Goal: Transaction & Acquisition: Purchase product/service

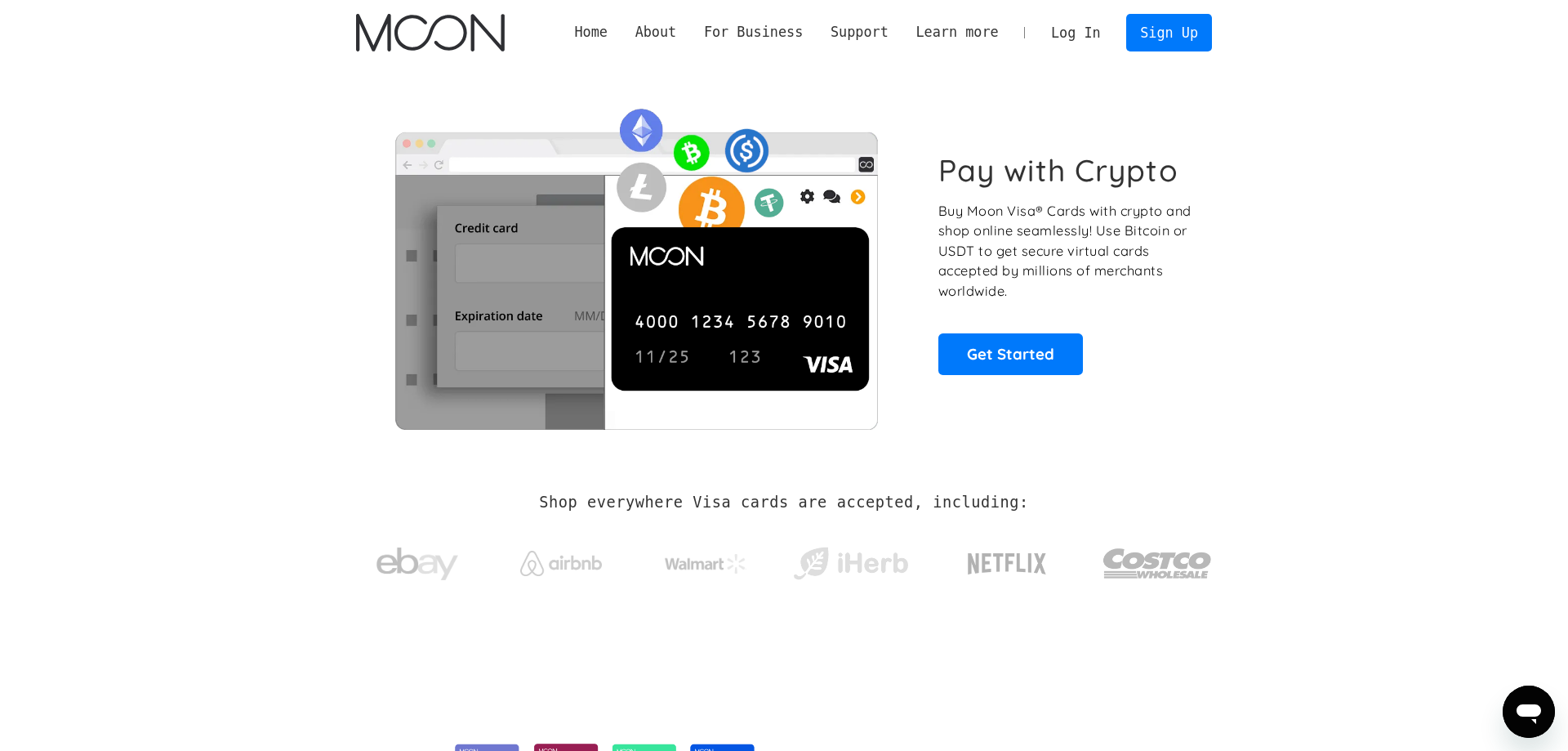
click at [1102, 21] on link "Log In" at bounding box center [1075, 33] width 77 height 36
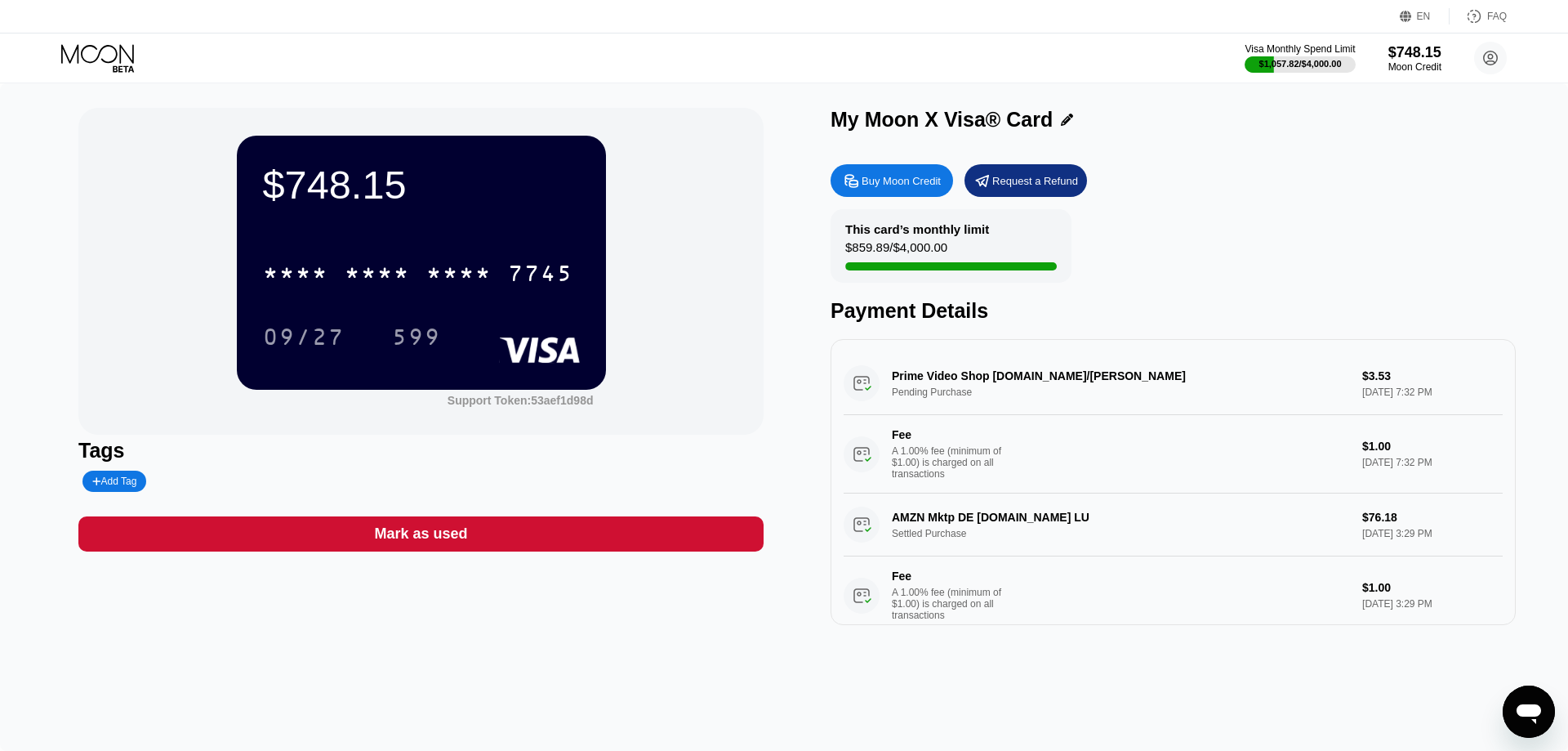
click at [712, 675] on div "$748.15 * * * * * * * * * * * * 7745 09/27 599 Support Token: 53aef1d98d Tags A…" at bounding box center [784, 417] width 1568 height 668
click at [935, 188] on div "Buy Moon Credit" at bounding box center [901, 181] width 79 height 14
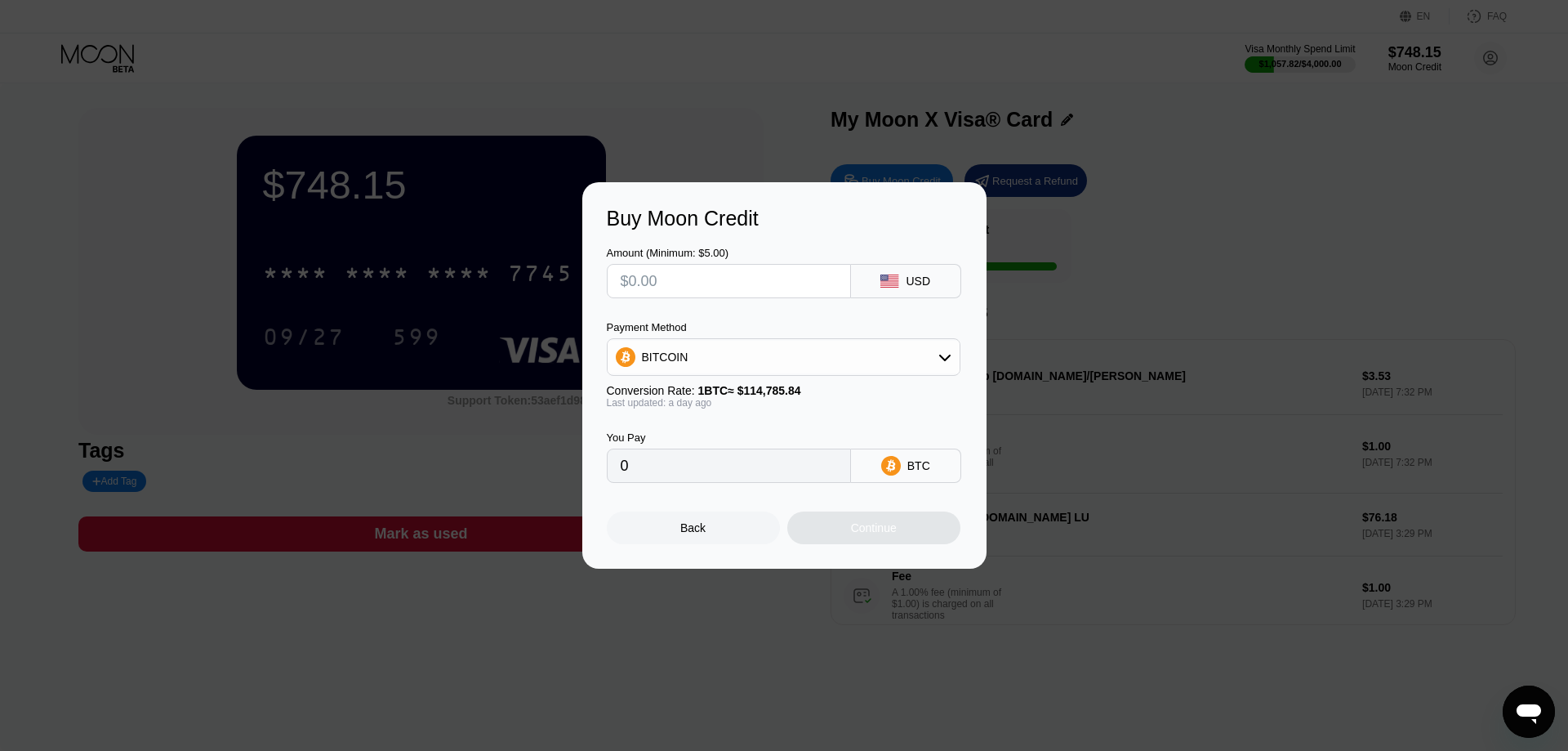
click at [798, 345] on div "BITCOIN" at bounding box center [783, 357] width 352 height 33
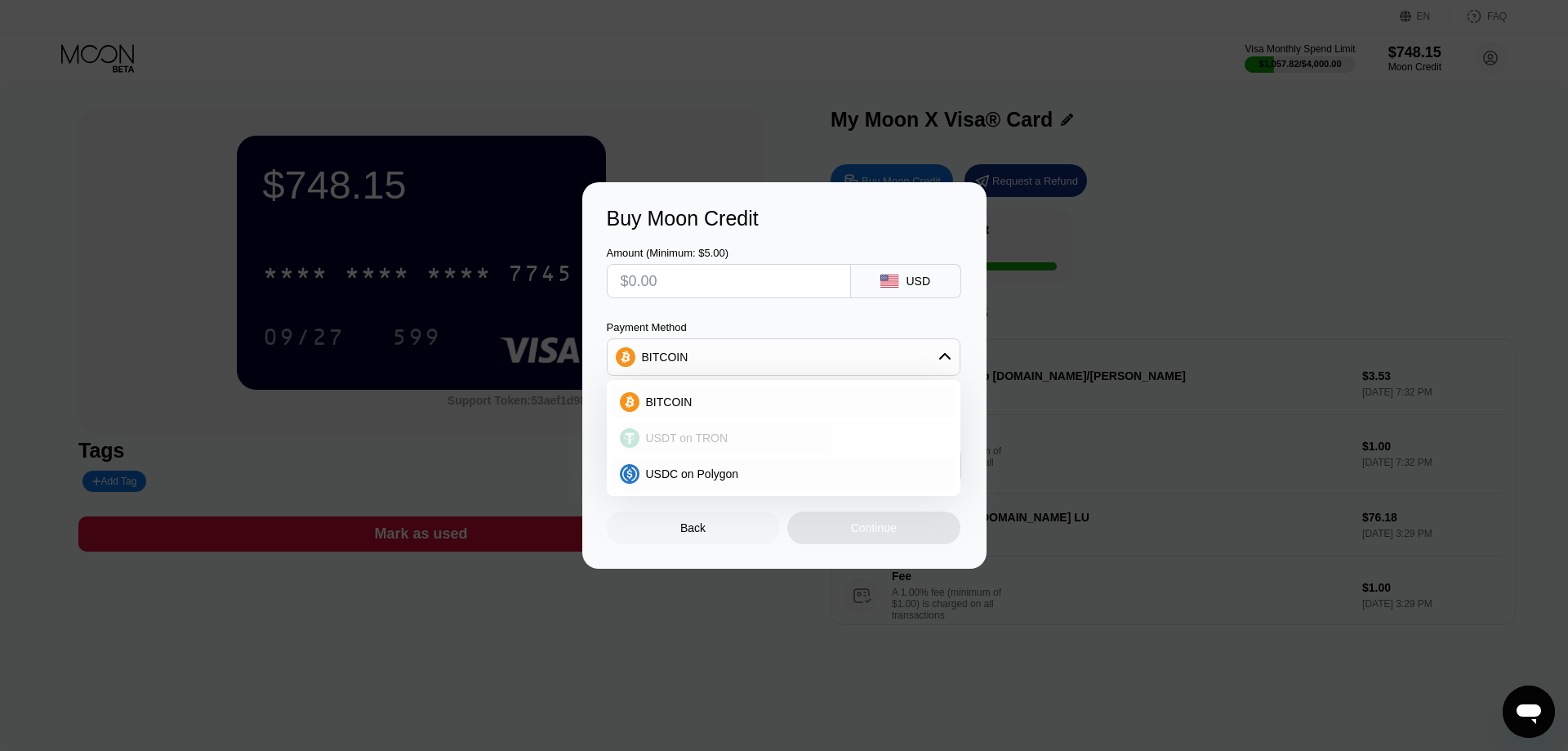
click at [713, 444] on span "USDT on TRON" at bounding box center [687, 438] width 82 height 13
type input "0.00"
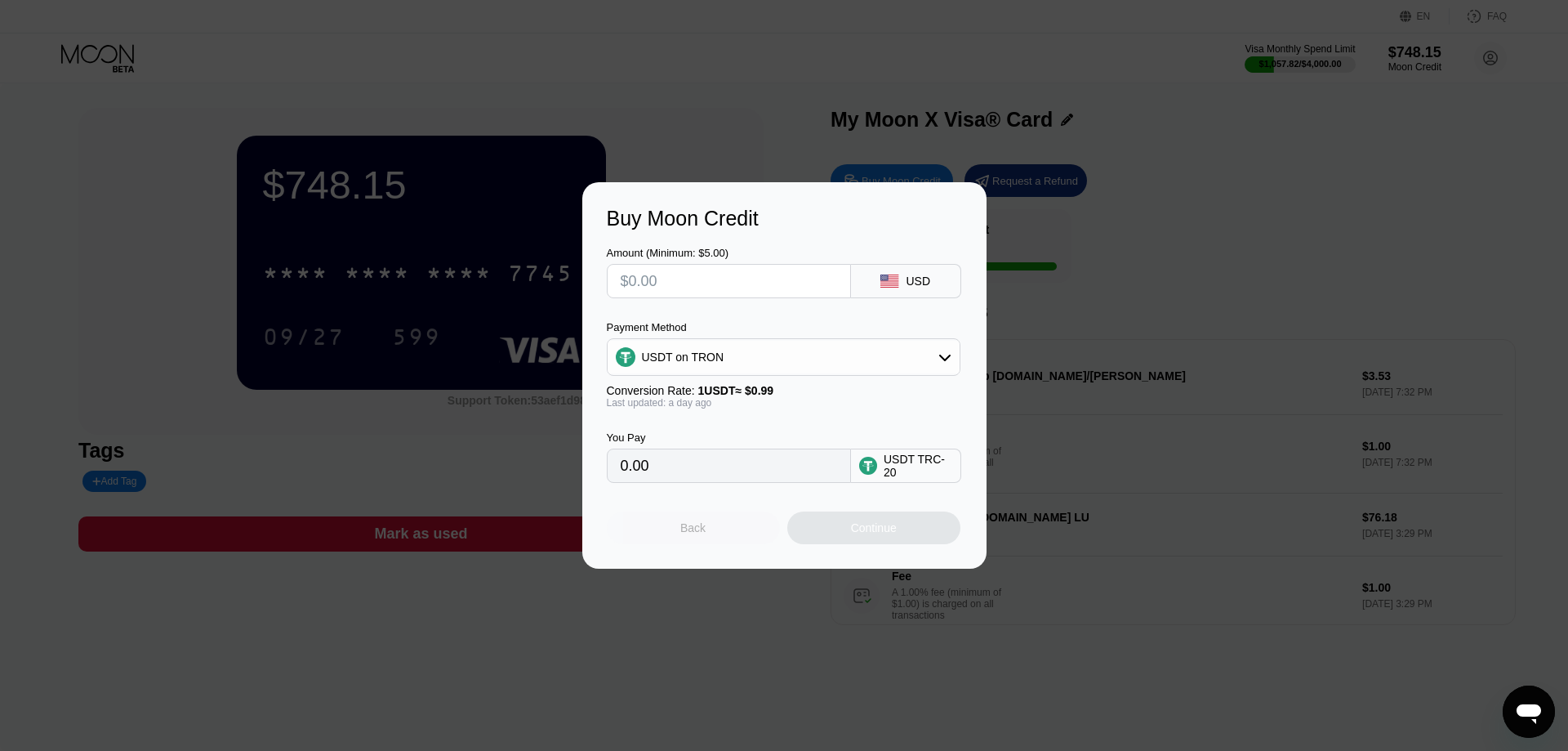
click at [708, 533] on div "Back" at bounding box center [693, 528] width 173 height 33
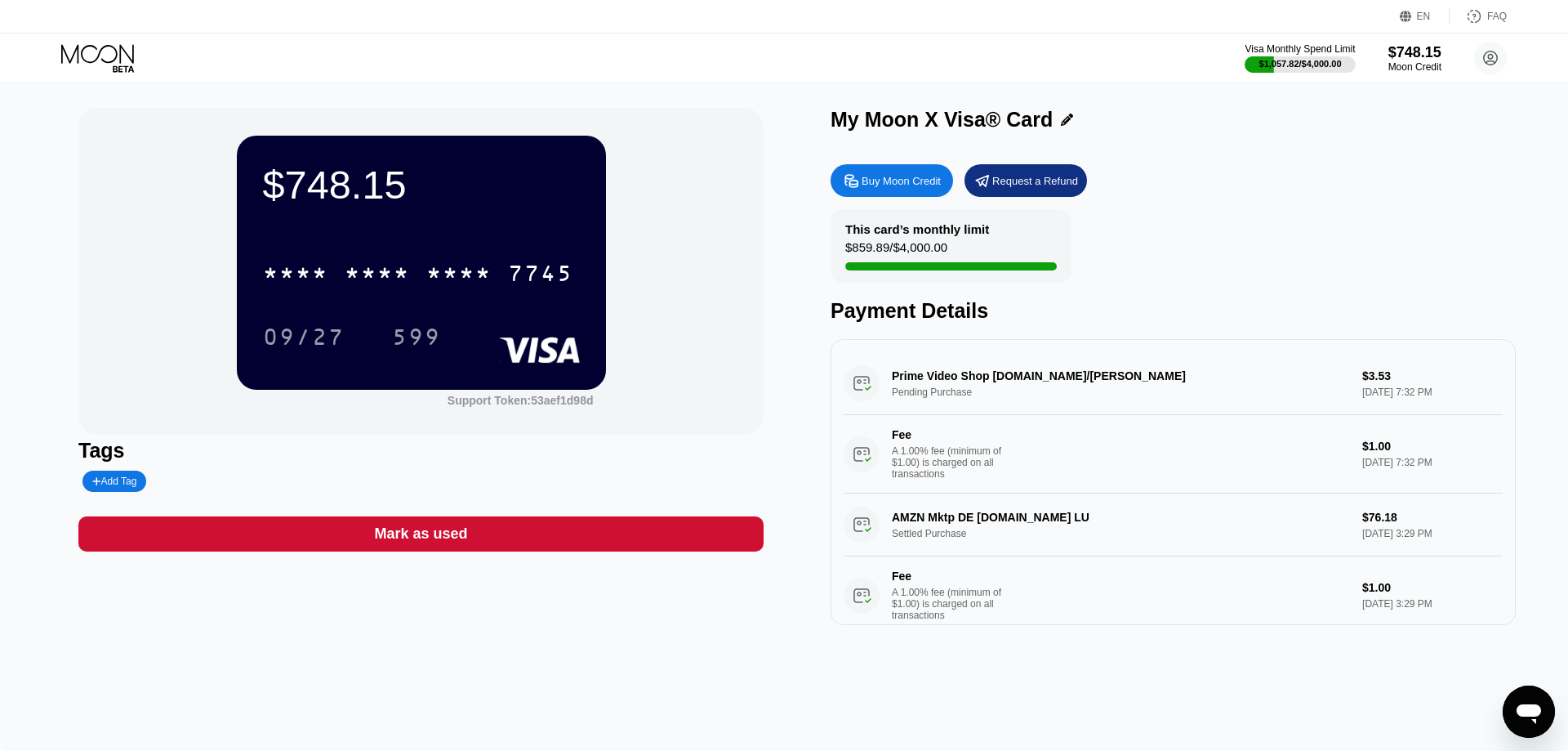
drag, startPoint x: 886, startPoint y: 201, endPoint x: 900, endPoint y: 184, distance: 22.0
click at [887, 201] on div "Buy Moon Credit Request a Refund This card’s monthly limit $859.89 / $4,000.00 …" at bounding box center [1173, 390] width 686 height 469
click at [902, 179] on div "Buy Moon Credit" at bounding box center [901, 181] width 79 height 14
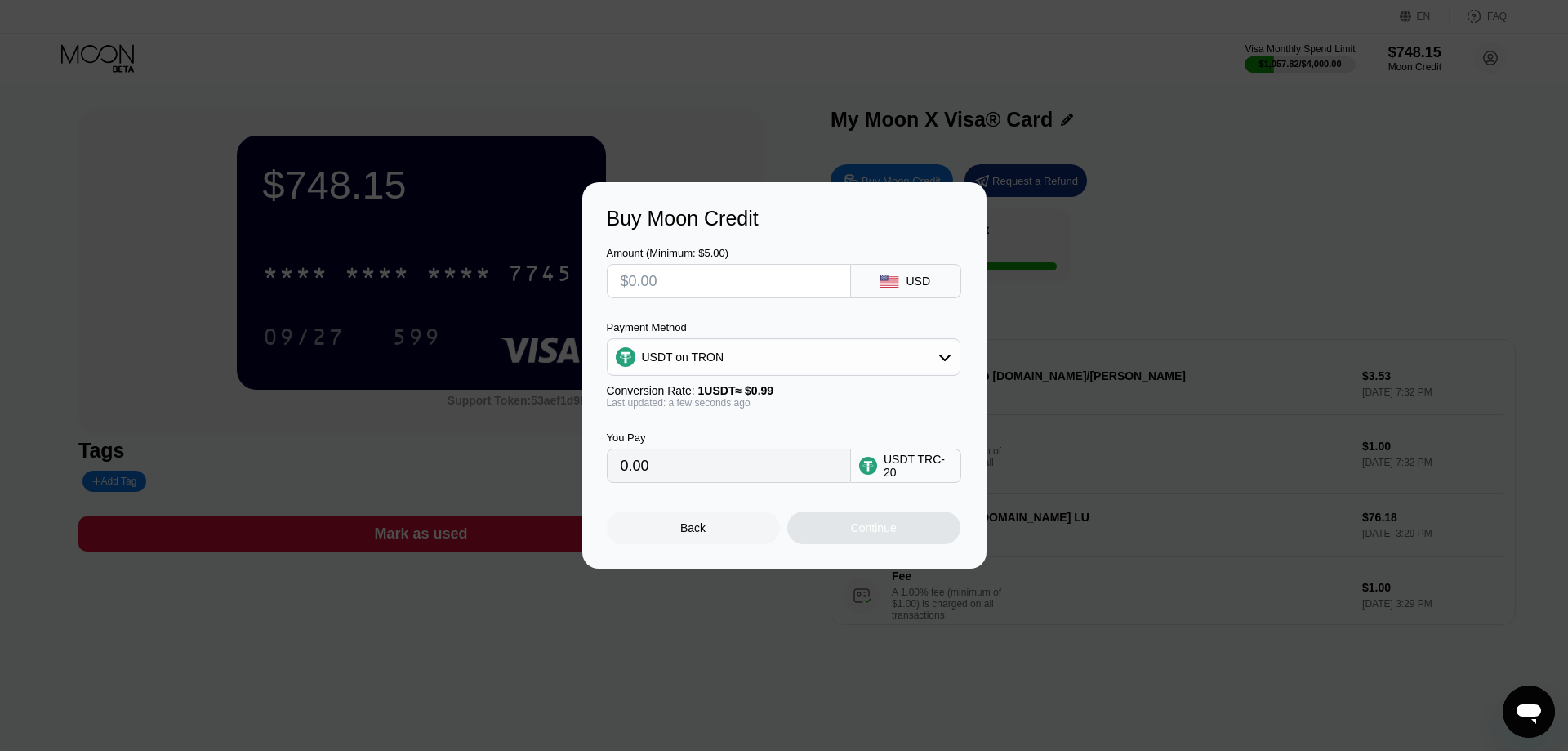
click at [712, 280] on input "text" at bounding box center [728, 281] width 217 height 33
